Goal: Task Accomplishment & Management: Manage account settings

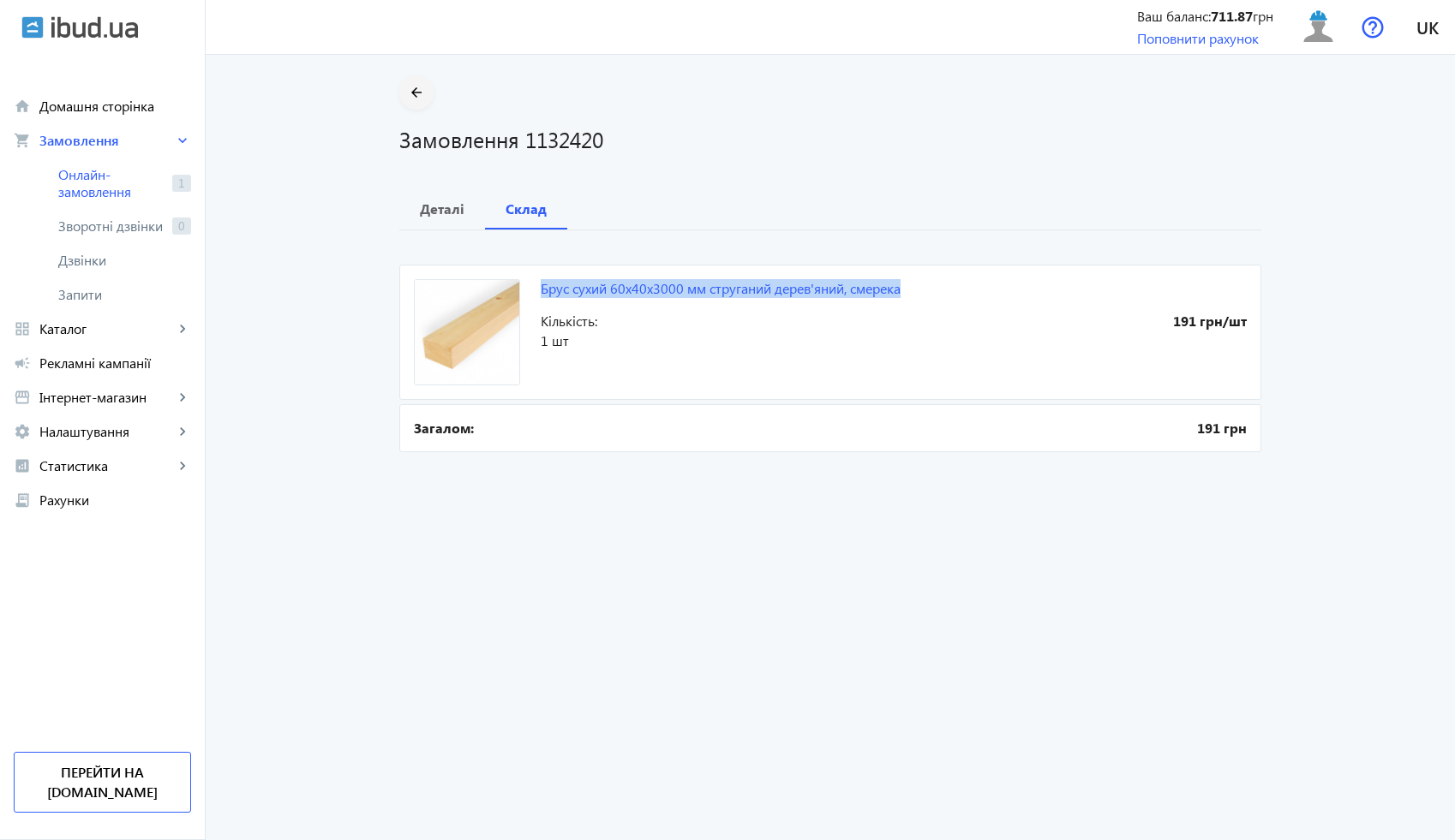
click at [407, 87] on mat-icon "arrow_back" at bounding box center [417, 94] width 22 height 22
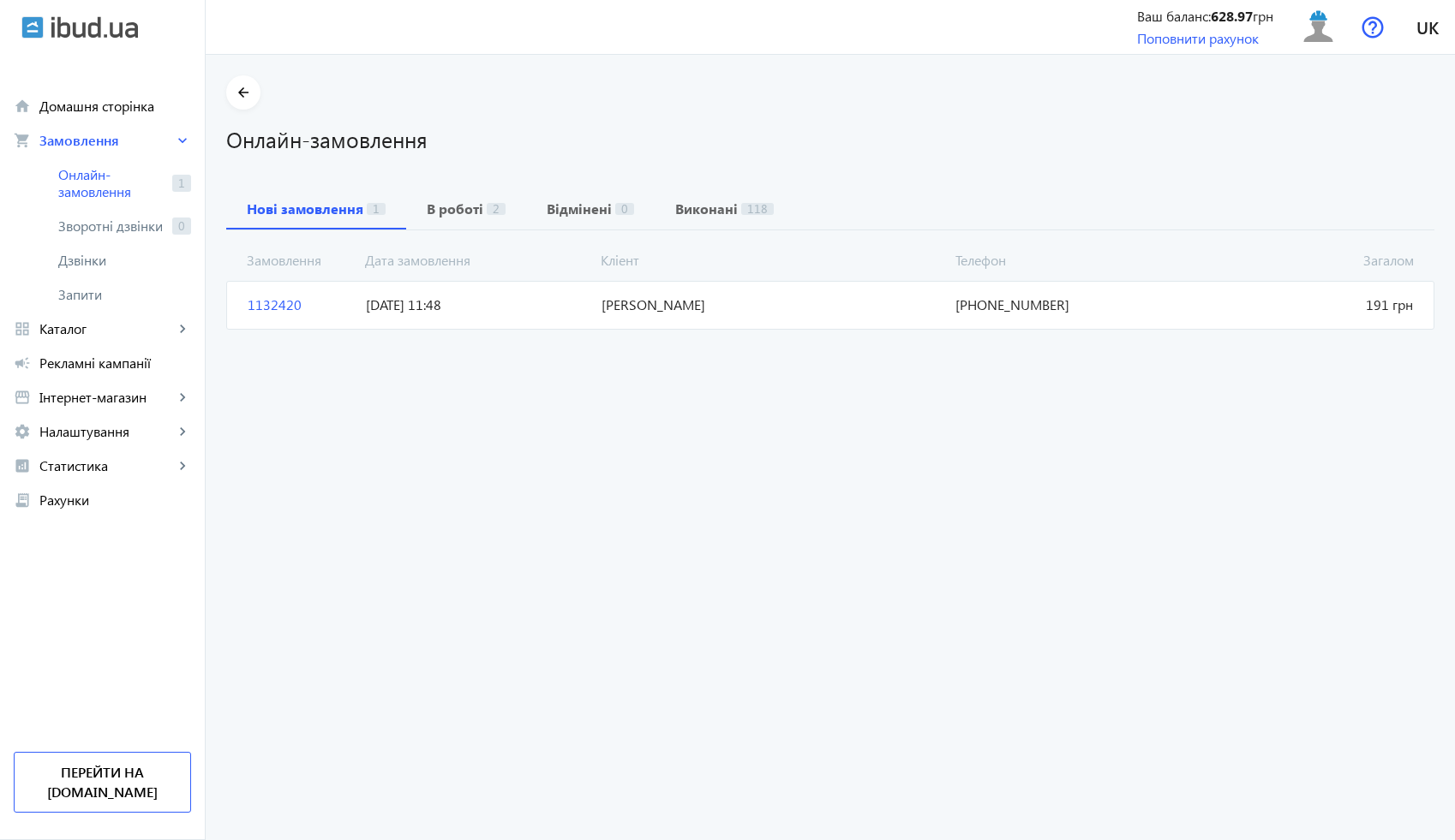
click at [572, 310] on span "[DATE] 11:48" at bounding box center [477, 305] width 236 height 19
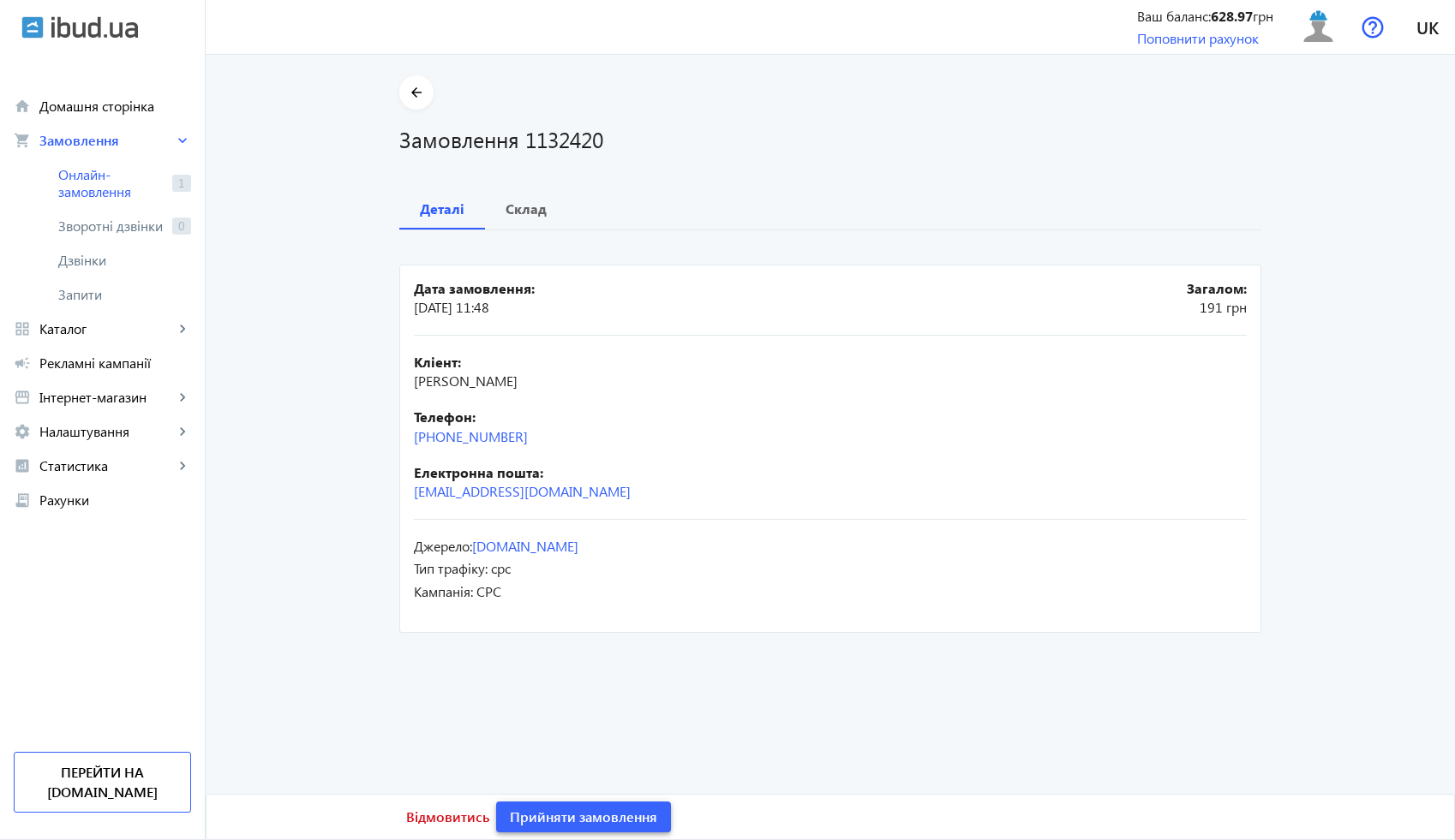
click at [569, 823] on span "Прийняти замовлення" at bounding box center [583, 817] width 147 height 19
click at [414, 100] on mat-icon "arrow_back" at bounding box center [417, 94] width 22 height 22
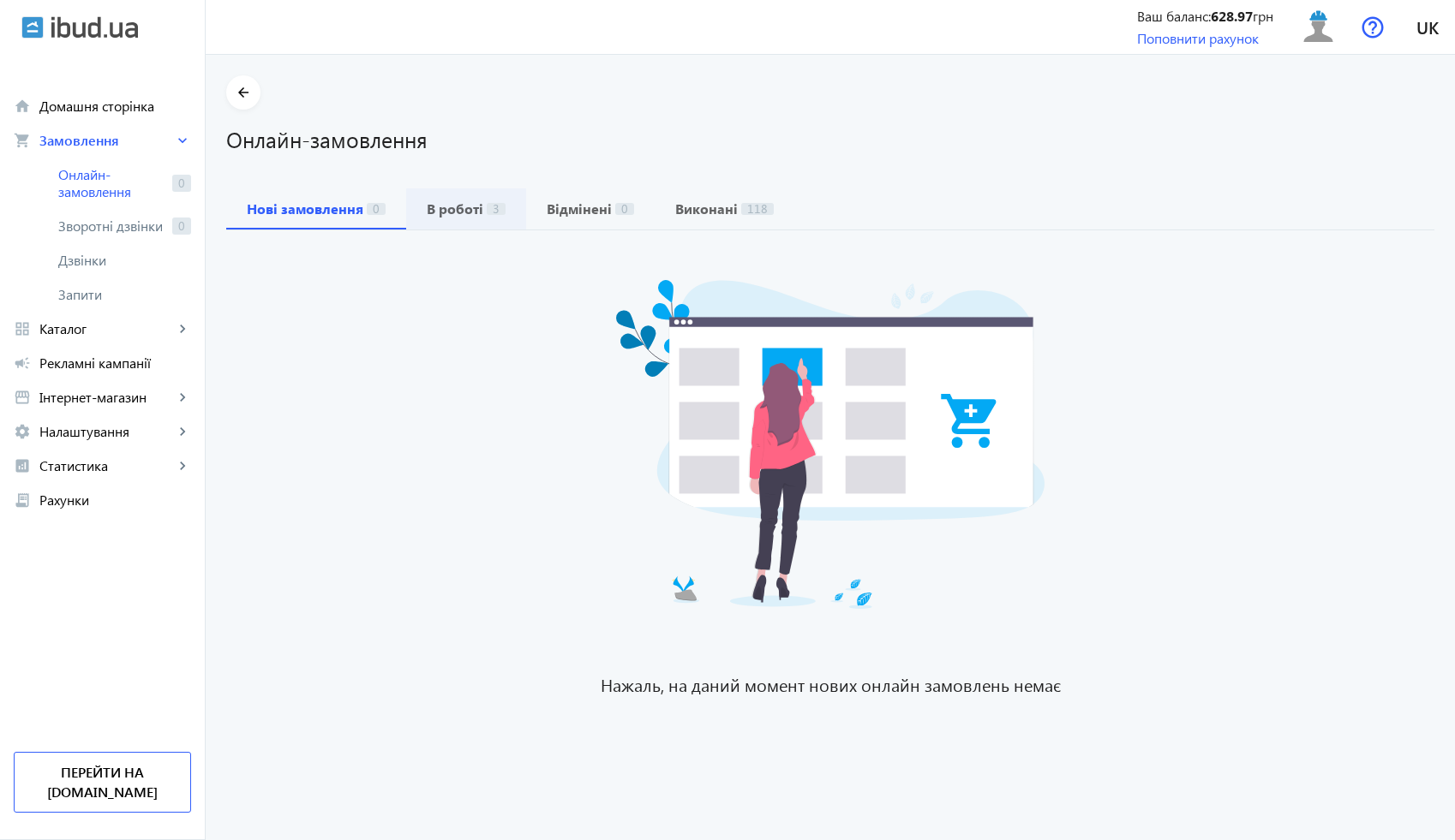
click at [445, 210] on b "В роботі" at bounding box center [455, 209] width 57 height 14
